Goal: Find specific page/section: Find specific page/section

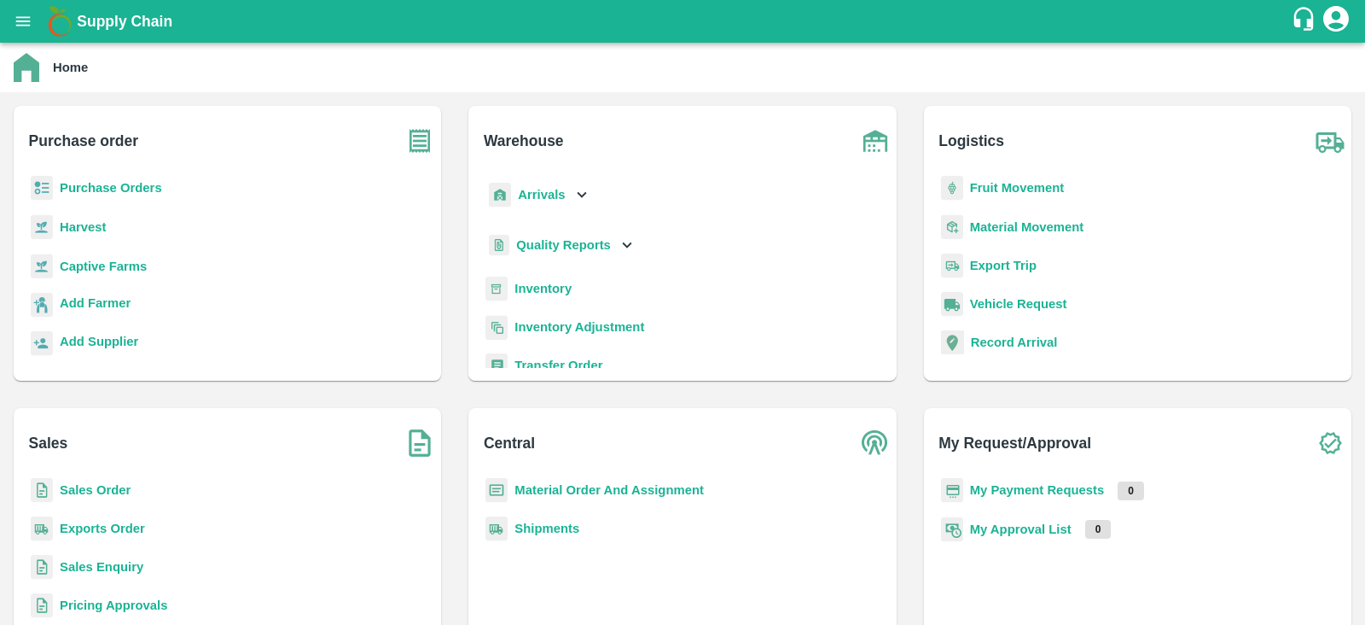
click at [72, 267] on b "Captive Farms" at bounding box center [103, 266] width 87 height 14
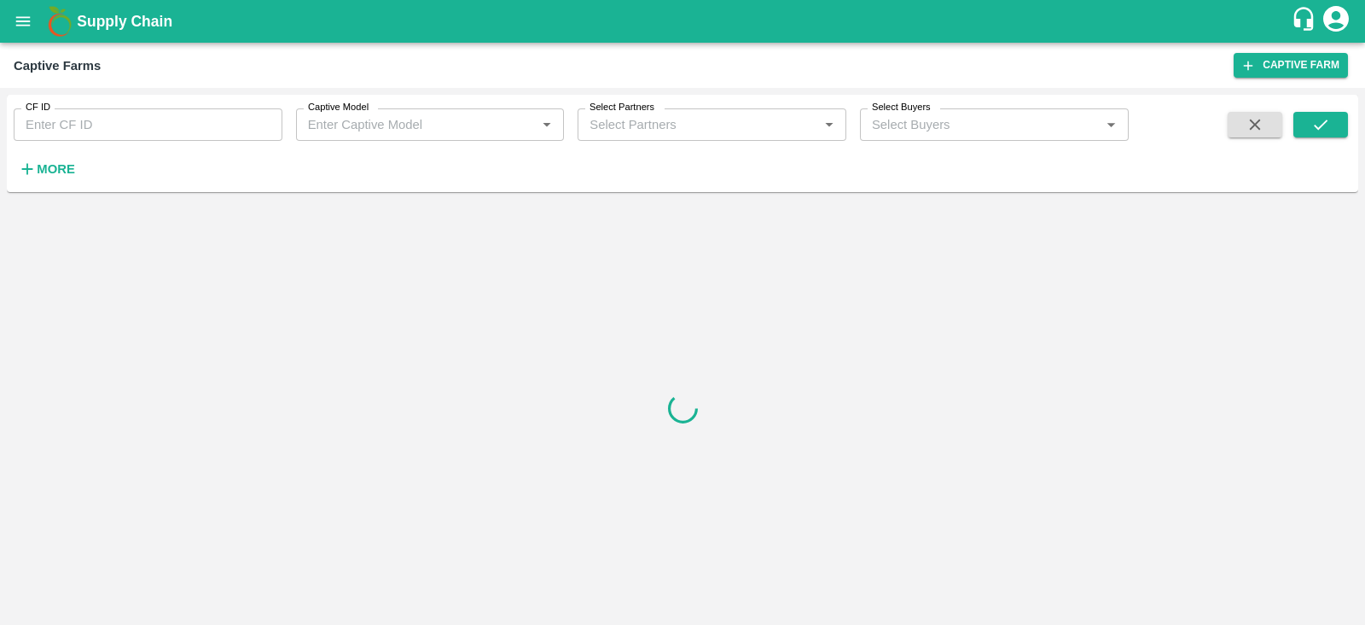
click at [501, 129] on input "Captive Model" at bounding box center [416, 124] width 230 height 22
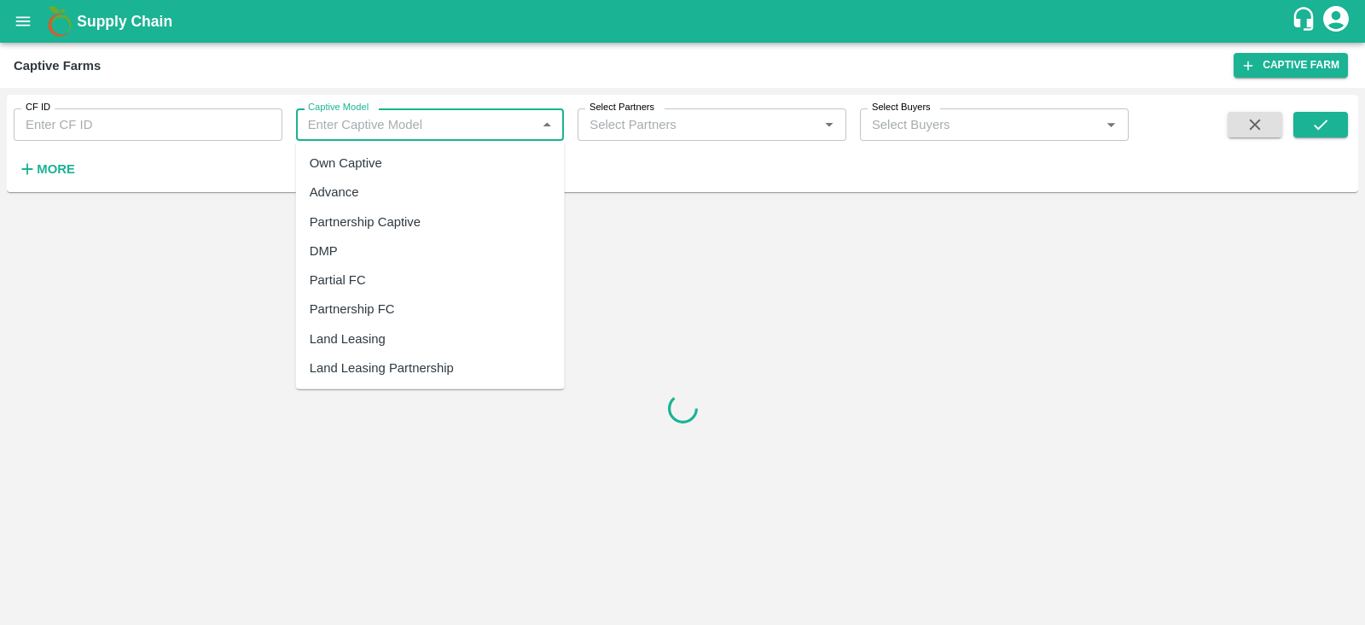
click at [400, 334] on div "Land Leasing" at bounding box center [430, 338] width 269 height 29
type input "Land Leasing"
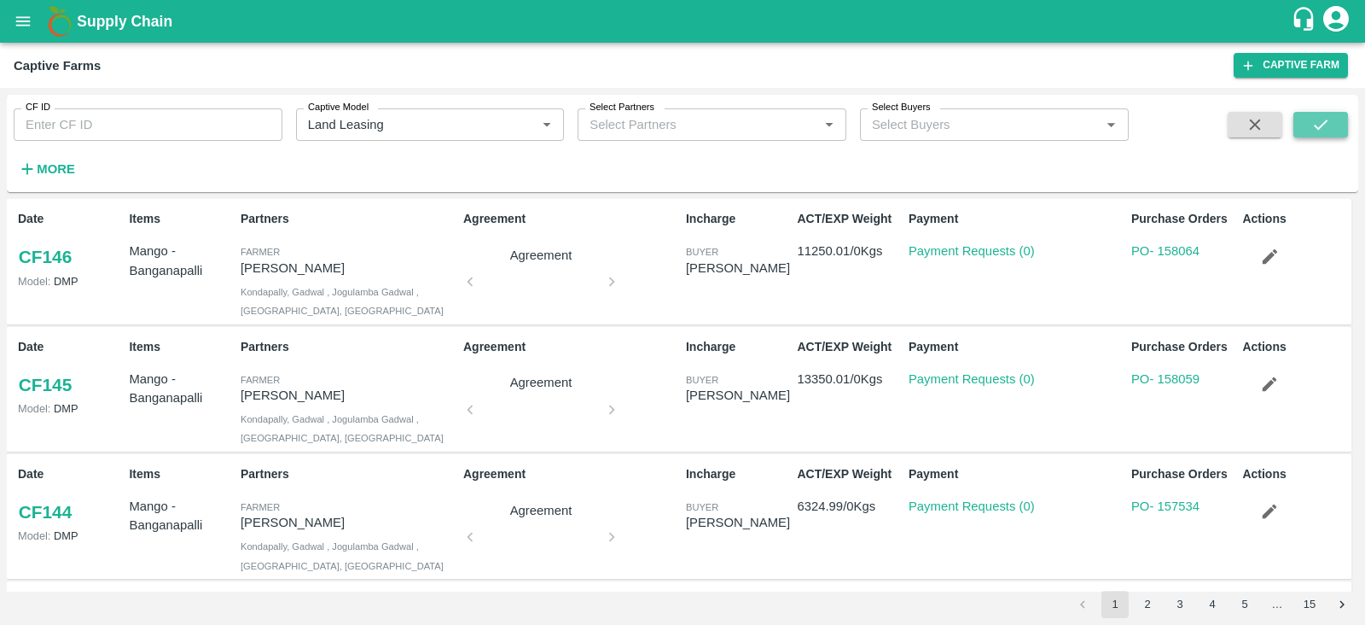
click at [1316, 118] on icon "submit" at bounding box center [1320, 124] width 19 height 19
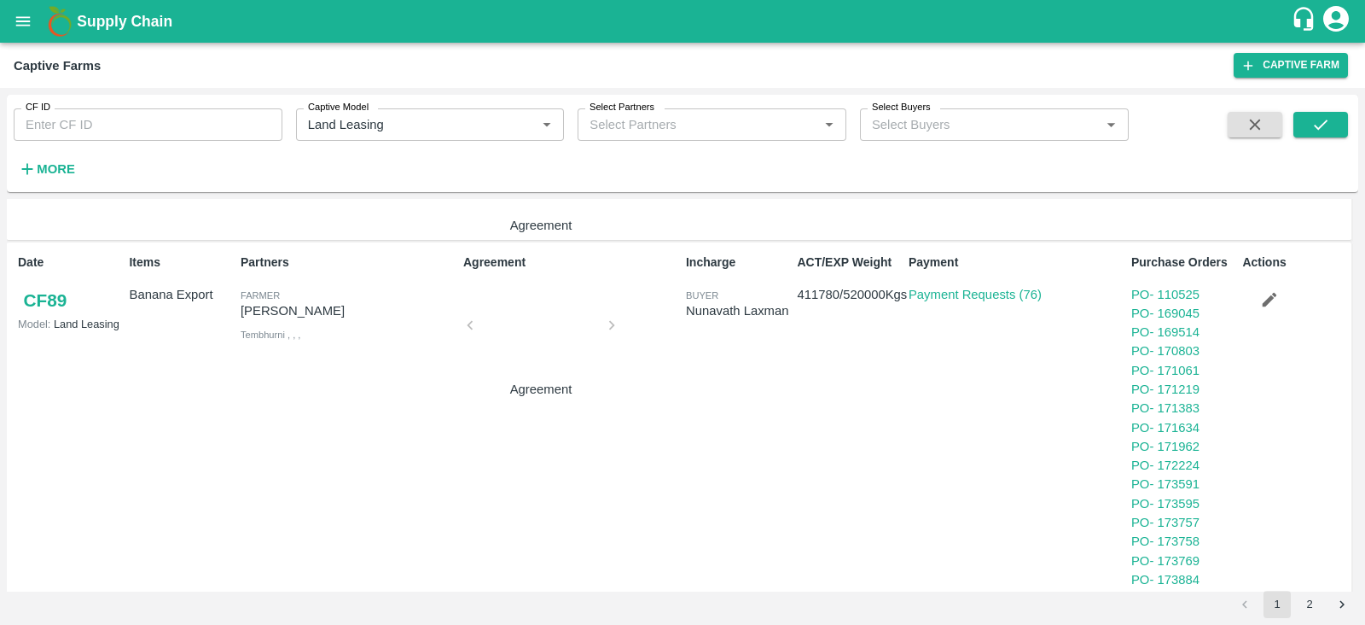
scroll to position [935, 0]
click at [981, 296] on link "Payment Requests (76)" at bounding box center [975, 296] width 133 height 14
